Goal: Information Seeking & Learning: Learn about a topic

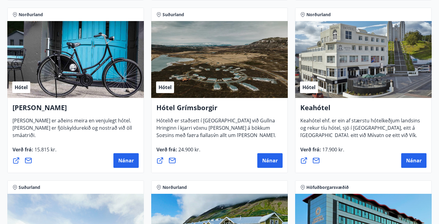
scroll to position [283, 0]
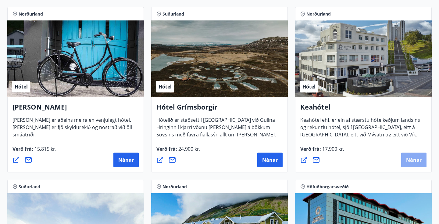
click at [410, 158] on span "Nánar" at bounding box center [414, 160] width 16 height 7
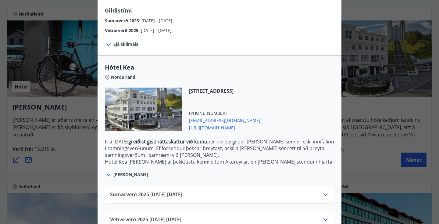
scroll to position [113, 0]
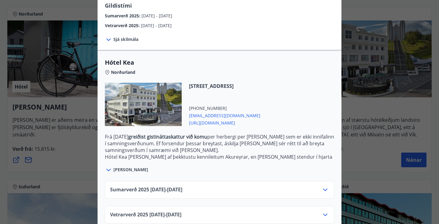
click at [225, 186] on div "Sumarverð [PHONE_NUMBER][DATE] - [DATE]" at bounding box center [219, 192] width 219 height 12
click at [326, 189] on icon at bounding box center [325, 190] width 4 height 2
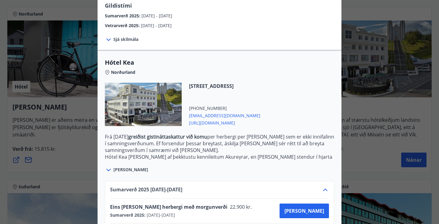
scroll to position [162, 0]
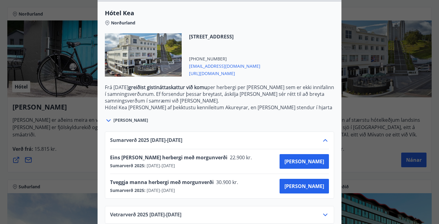
click at [402, 71] on div "Keahótel Fyrir bókanir og frekari upplýsingar vinsamlegast sendið póst á netfan…" at bounding box center [219, 112] width 439 height 224
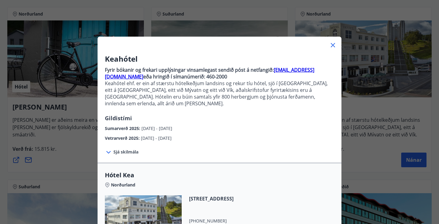
click at [333, 45] on icon at bounding box center [333, 44] width 7 height 7
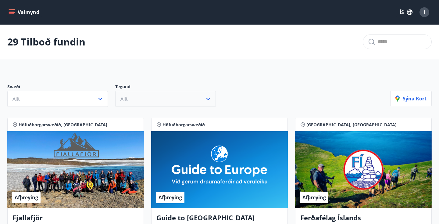
click at [178, 105] on button "Allt" at bounding box center [165, 99] width 101 height 16
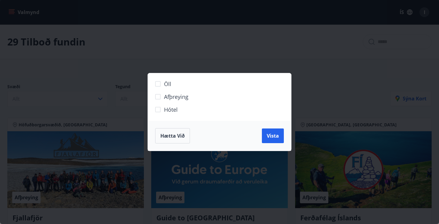
click at [178, 95] on span "Afþreying" at bounding box center [176, 97] width 24 height 8
click at [266, 135] on button "Vista" at bounding box center [273, 135] width 22 height 15
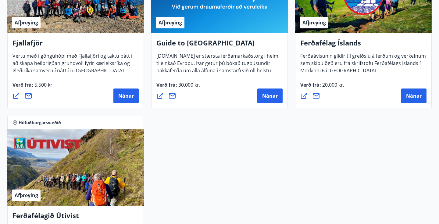
scroll to position [199, 0]
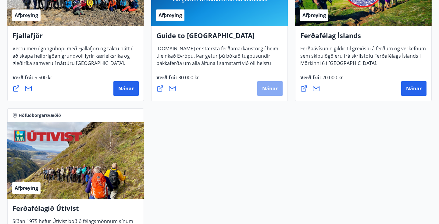
click at [268, 88] on span "Nánar" at bounding box center [270, 88] width 16 height 7
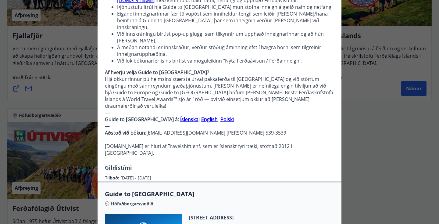
scroll to position [90, 0]
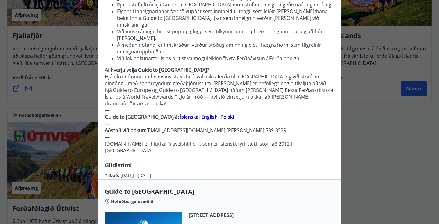
click at [61, 45] on div "Guide to [GEOGRAPHIC_DATA] Notkunarleiðbeiningar: Til að nýta Ferðaávísun á [DO…" at bounding box center [219, 22] width 439 height 224
